Goal: Transaction & Acquisition: Book appointment/travel/reservation

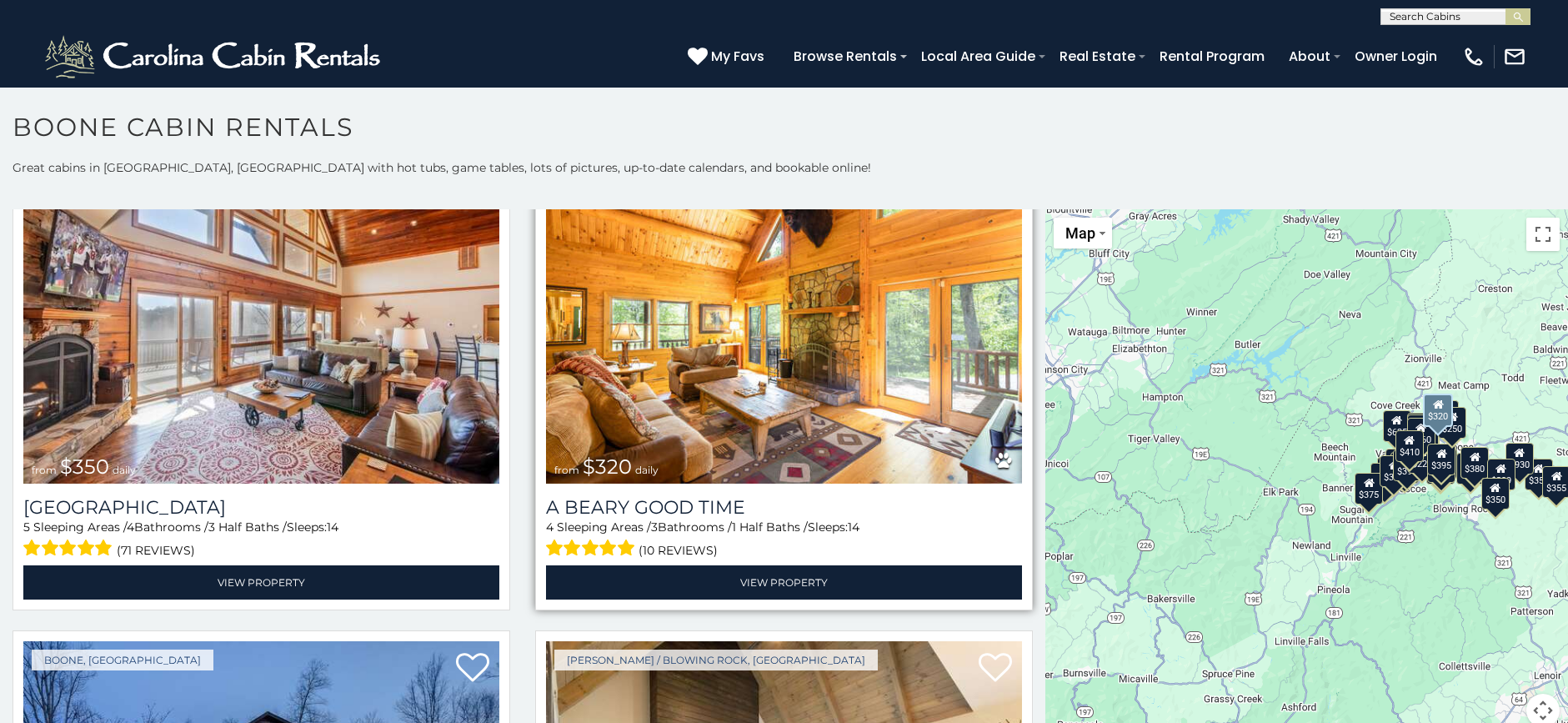
scroll to position [5670, 0]
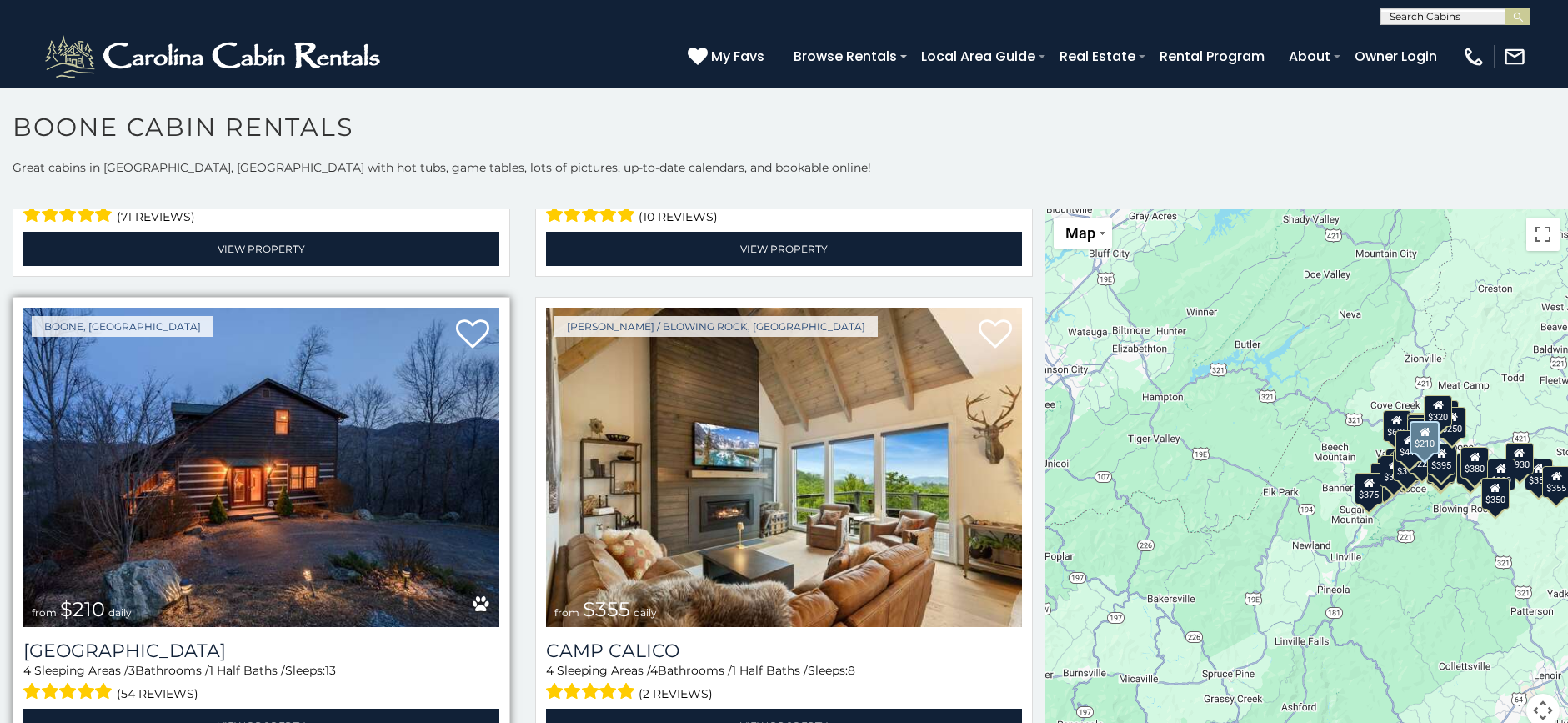
click at [308, 463] on img at bounding box center [262, 467] width 476 height 319
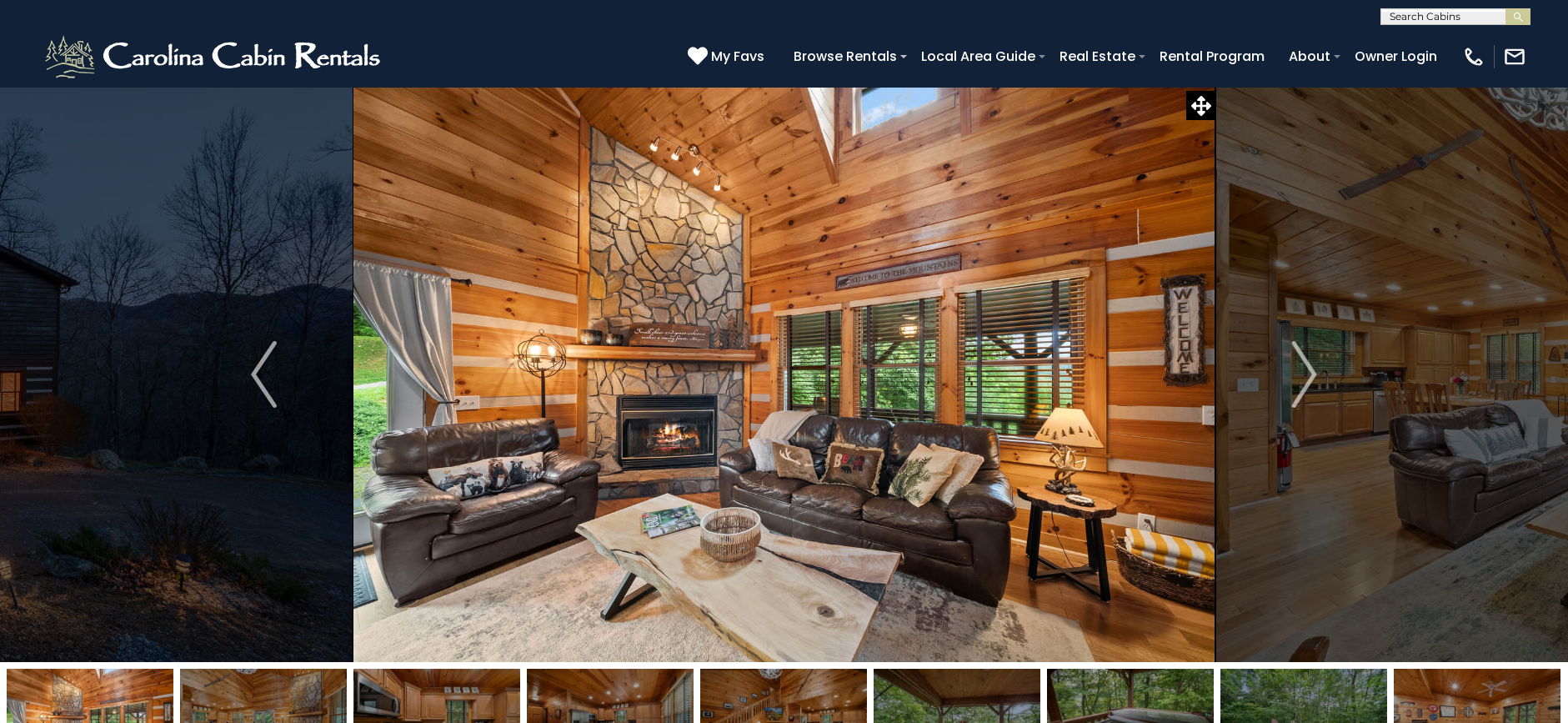
click at [1307, 377] on img "Next" at bounding box center [1304, 374] width 25 height 67
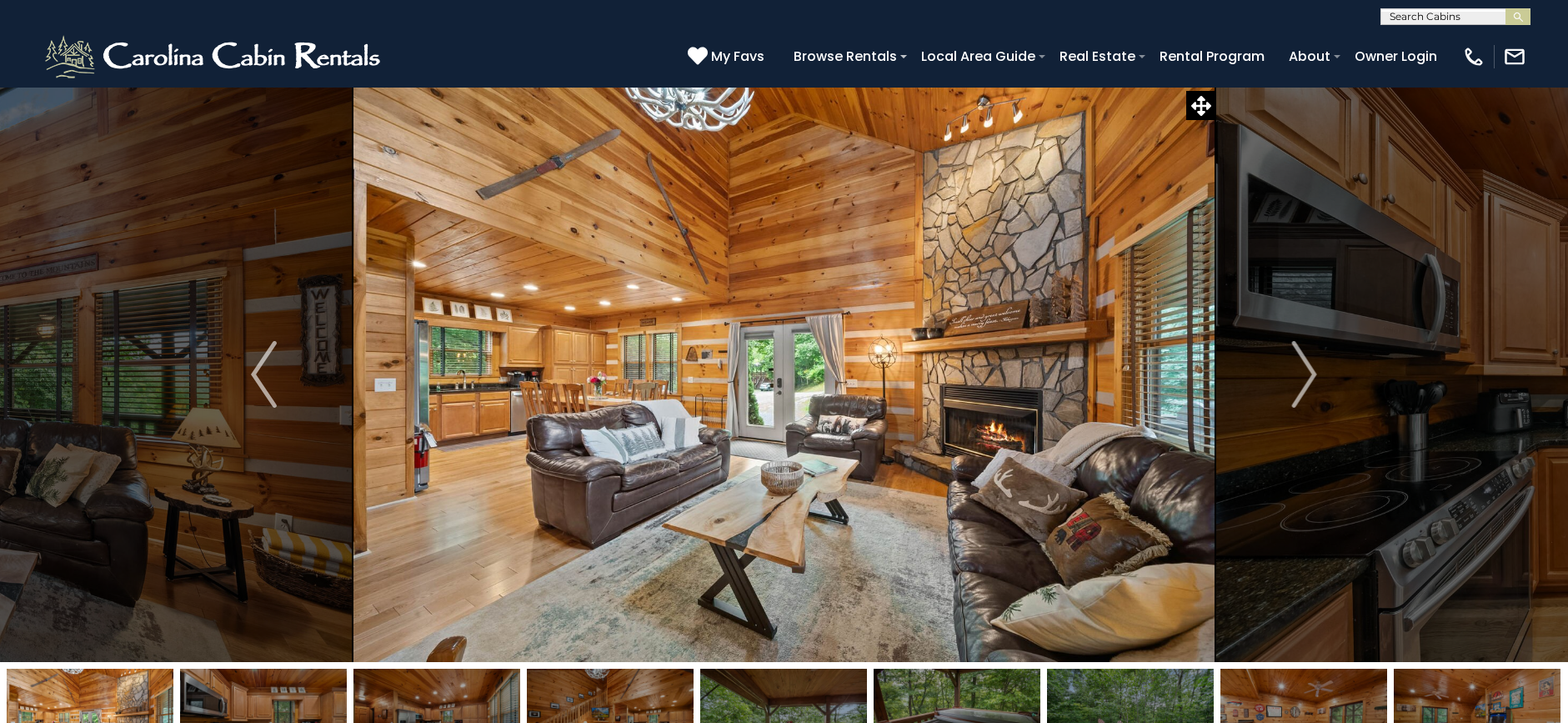
click at [1307, 377] on img "Next" at bounding box center [1304, 374] width 25 height 67
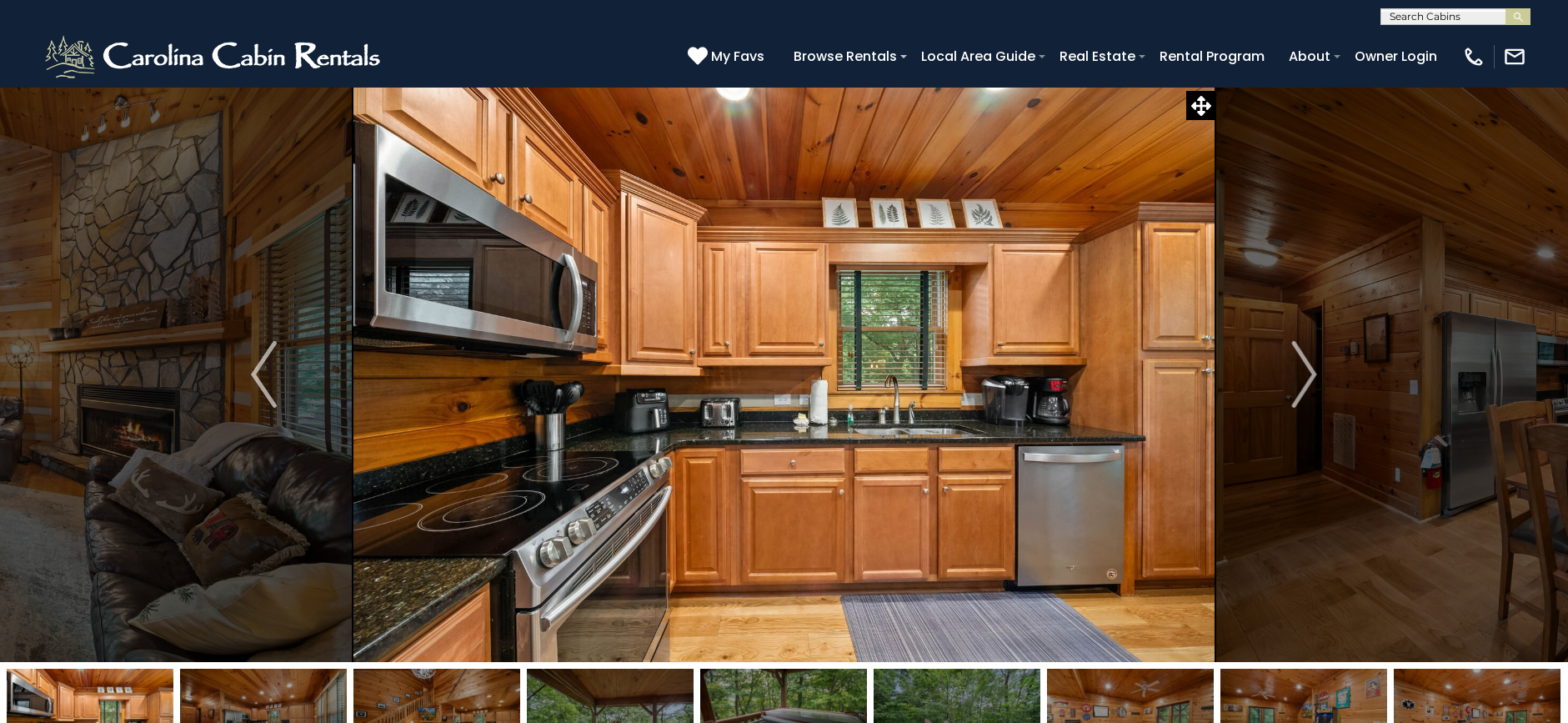
click at [1307, 377] on img "Next" at bounding box center [1304, 374] width 25 height 67
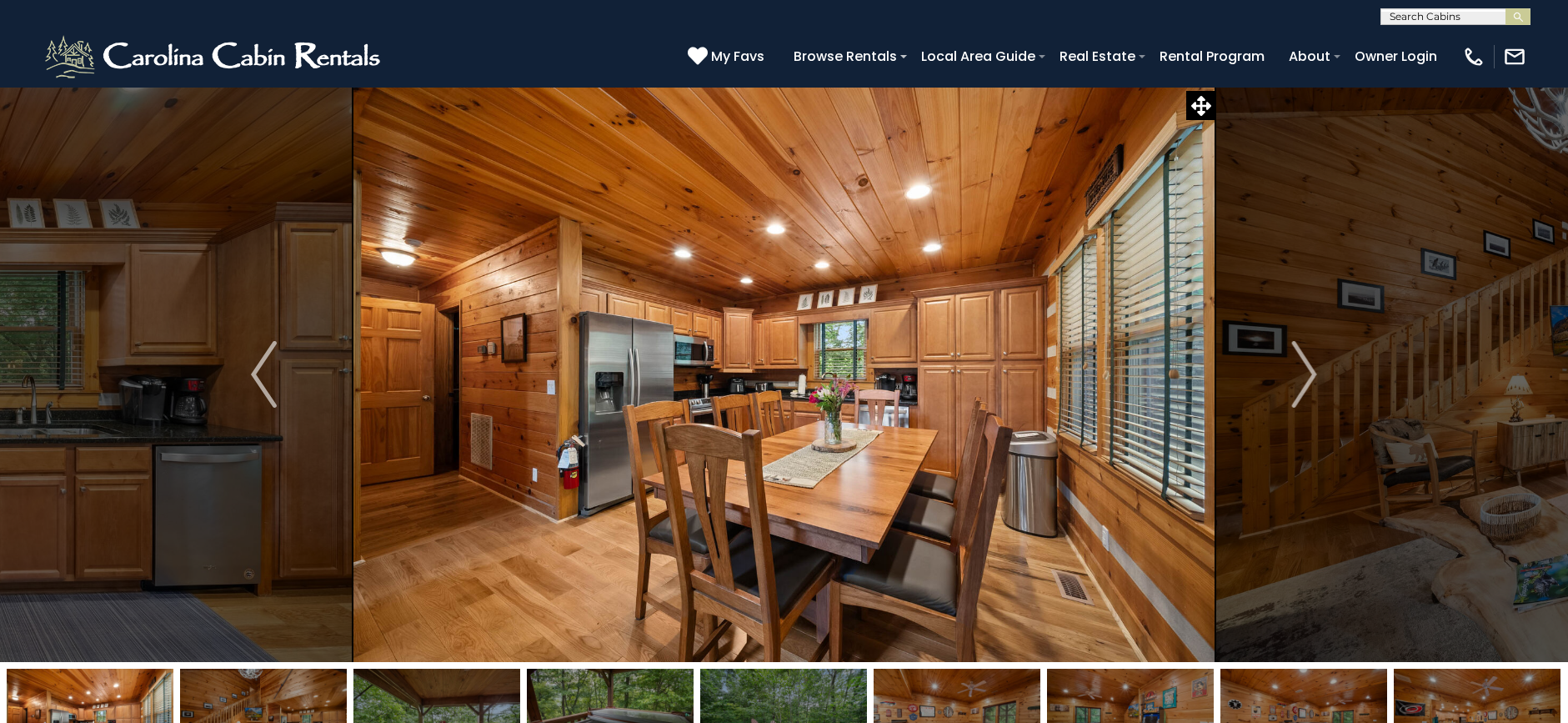
scroll to position [334, 0]
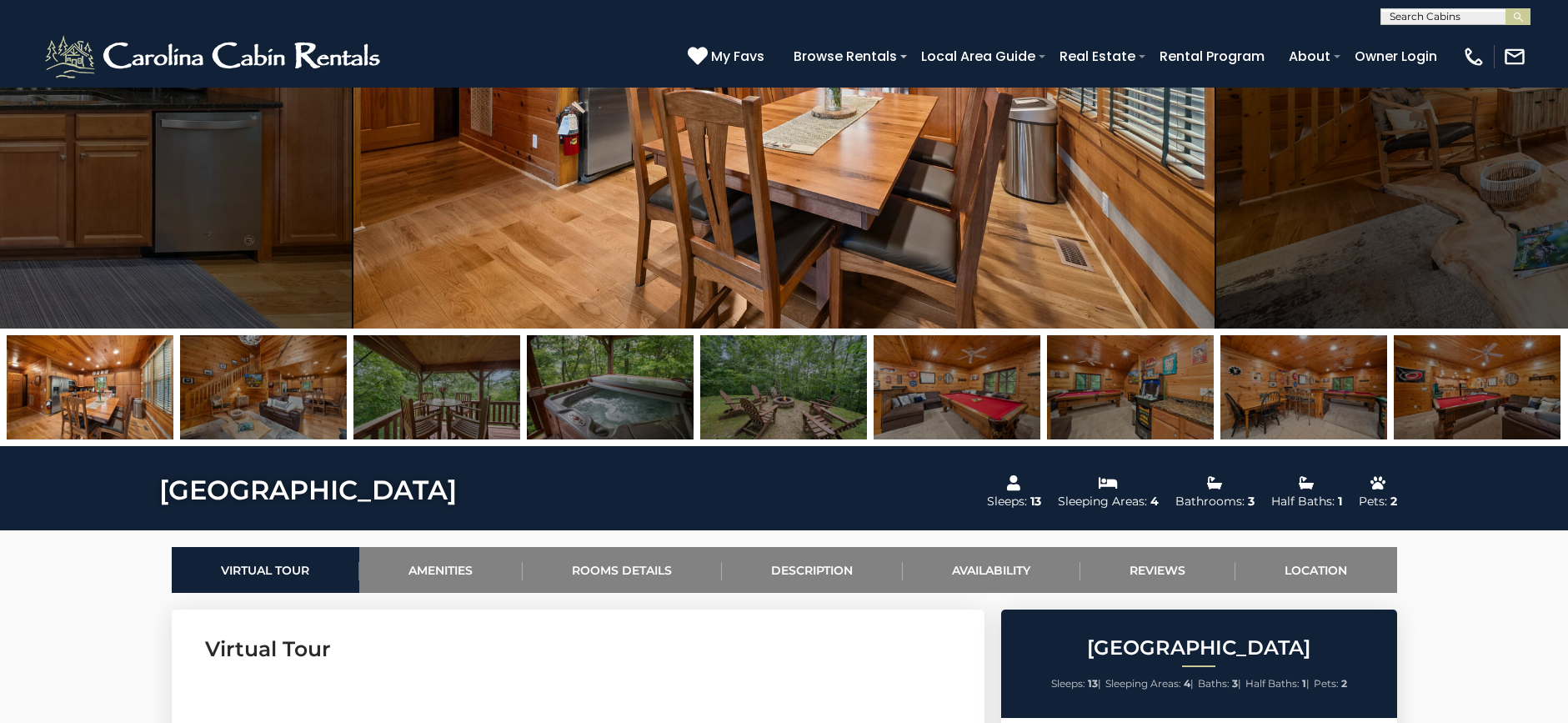
click at [1156, 411] on img at bounding box center [1130, 387] width 167 height 104
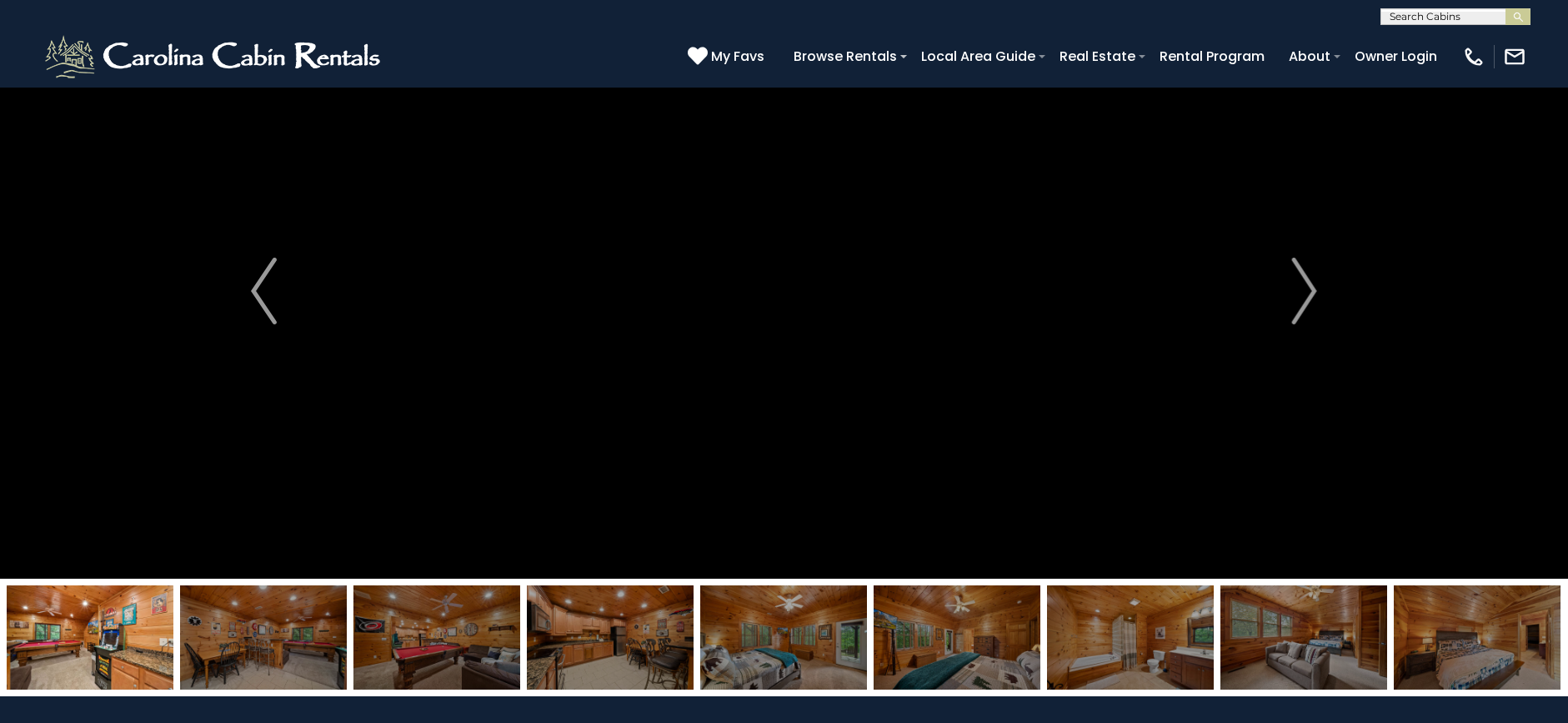
scroll to position [0, 0]
